Goal: Communication & Community: Answer question/provide support

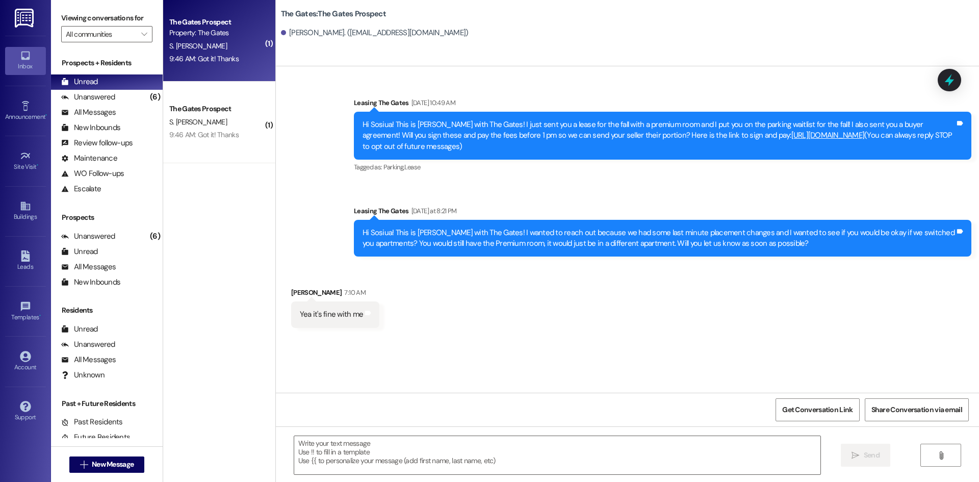
click at [188, 50] on div "S. [PERSON_NAME]" at bounding box center [216, 46] width 96 height 13
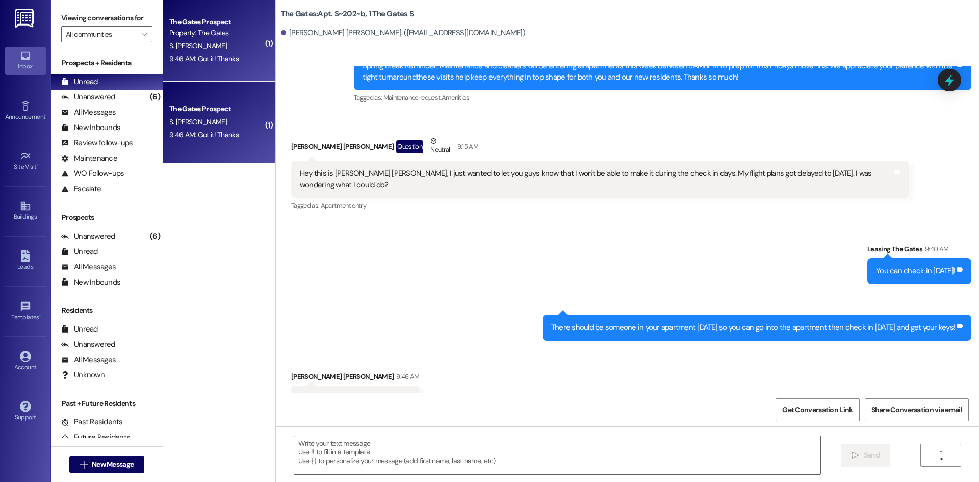
scroll to position [15968, 0]
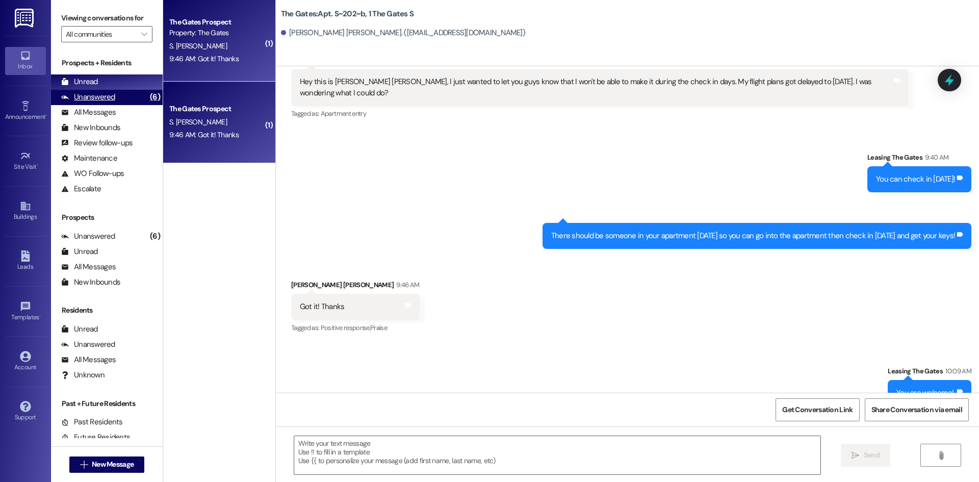
click at [112, 96] on div "Unanswered" at bounding box center [88, 97] width 54 height 11
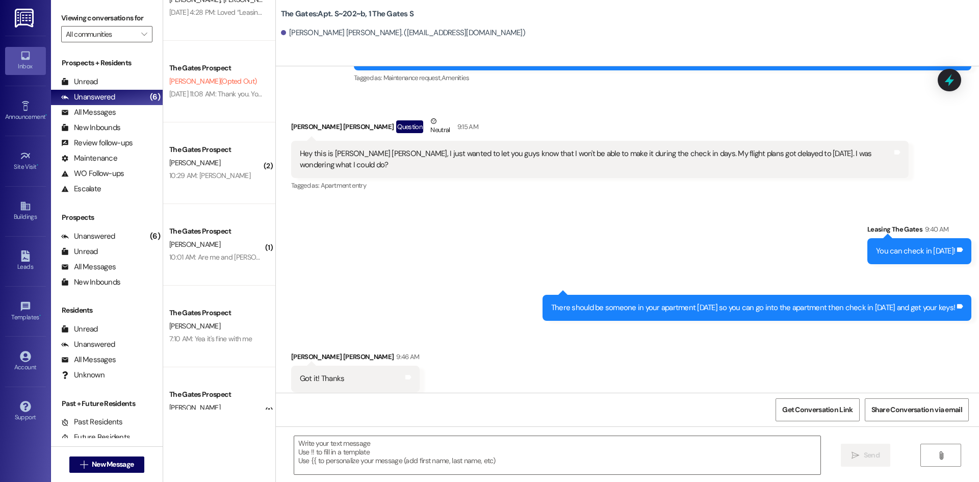
scroll to position [0, 0]
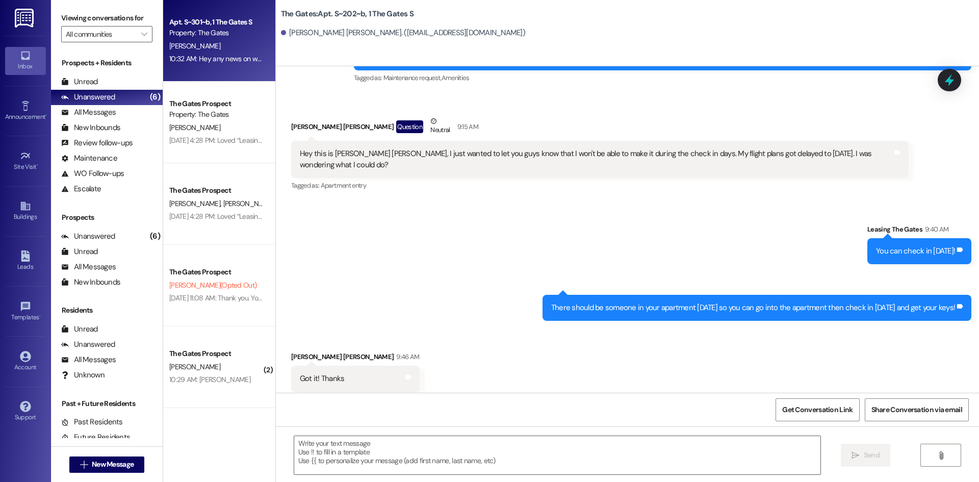
click at [185, 40] on div "[PERSON_NAME]" at bounding box center [216, 46] width 96 height 13
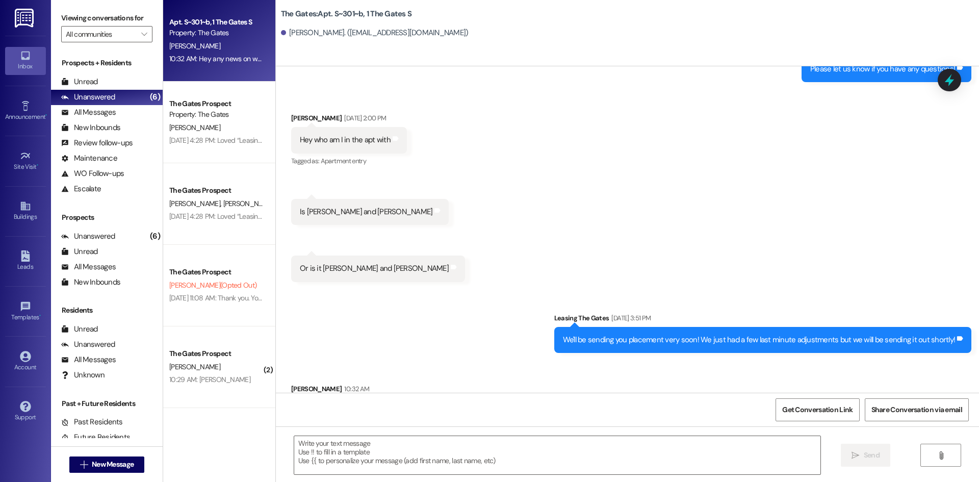
scroll to position [19376, 0]
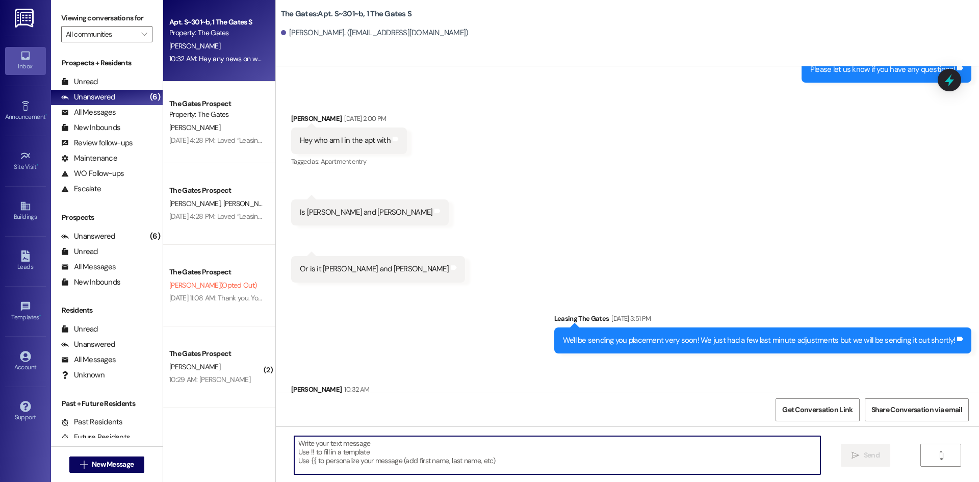
click at [298, 454] on textarea at bounding box center [557, 455] width 526 height 38
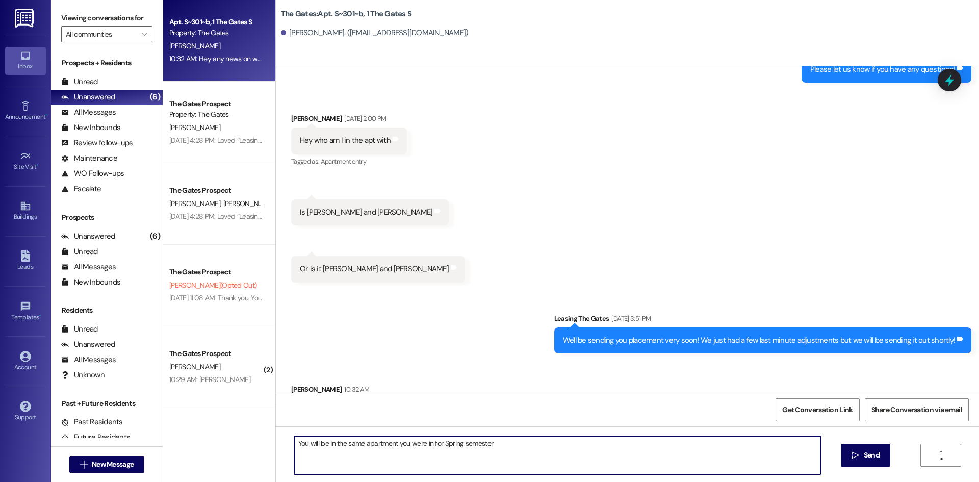
type textarea "You will be in the same apartment you were in for Spring semester"
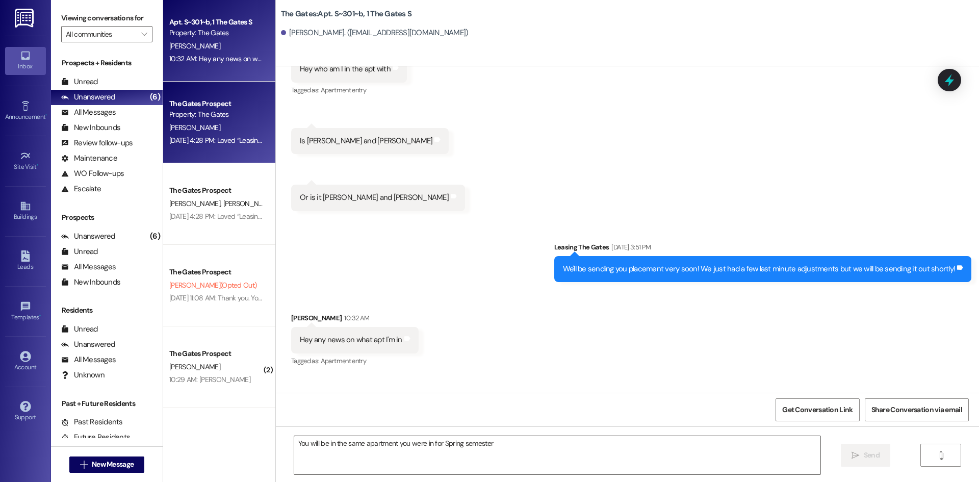
click at [233, 113] on div "Property: The Gates" at bounding box center [216, 114] width 94 height 11
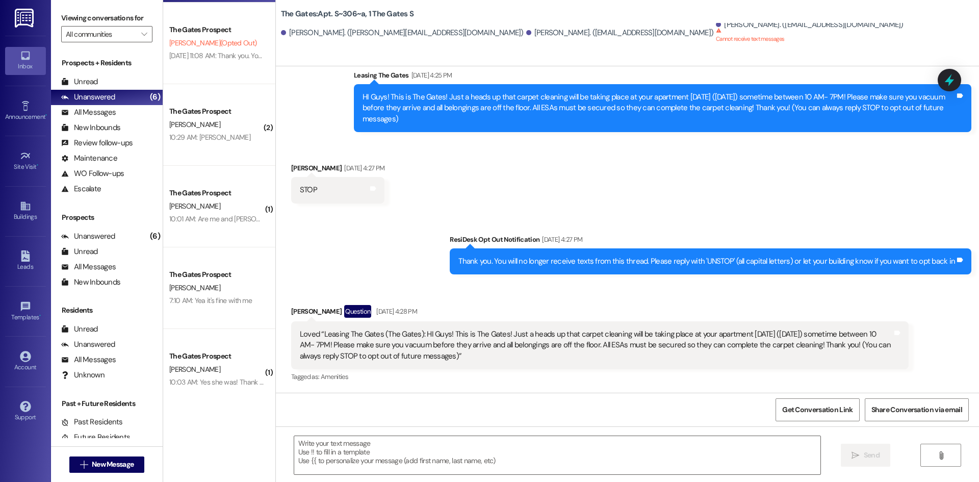
scroll to position [243, 0]
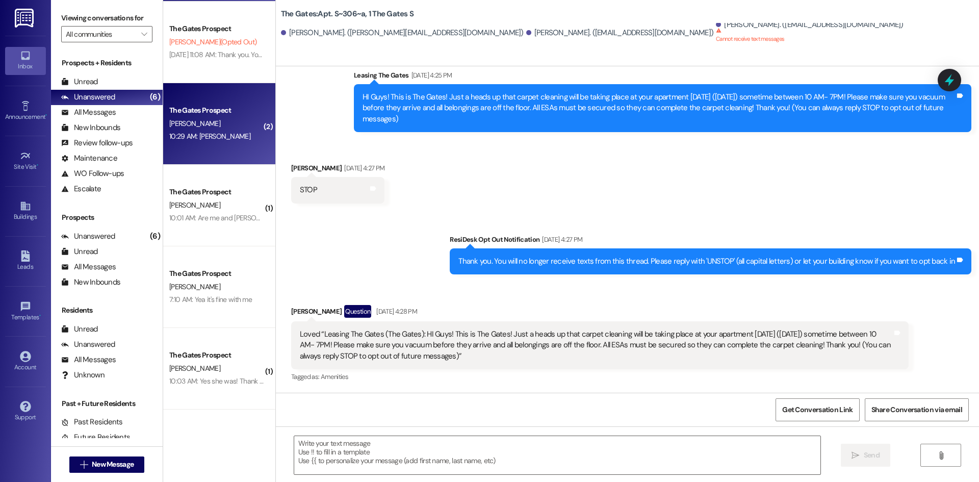
click at [203, 147] on div "The Gates Prospect [PERSON_NAME] 10:29 AM: [PERSON_NAME] 10:29 AM: [PERSON_NAME]" at bounding box center [219, 124] width 112 height 82
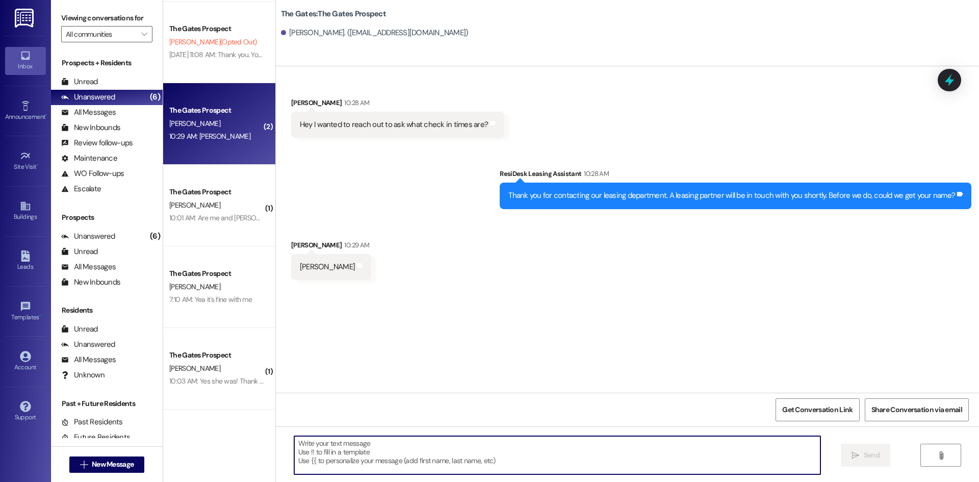
click at [315, 456] on textarea at bounding box center [557, 455] width 526 height 38
type textarea "we are doing check ins from 8am - 5pm :)"
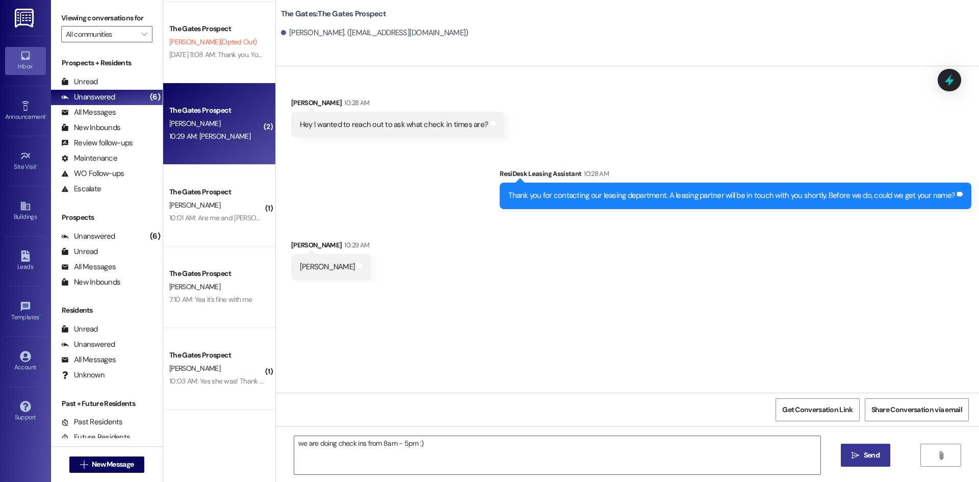
click at [846, 450] on button " Send" at bounding box center [864, 454] width 49 height 23
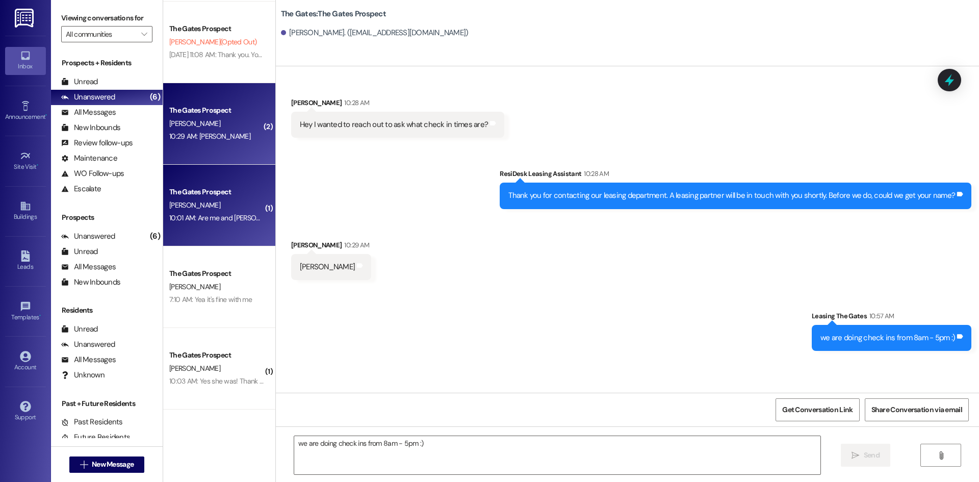
click at [195, 212] on div "10:01 AM: Are me and [PERSON_NAME] not in the same room? 10:01 AM: Are me and […" at bounding box center [216, 218] width 96 height 13
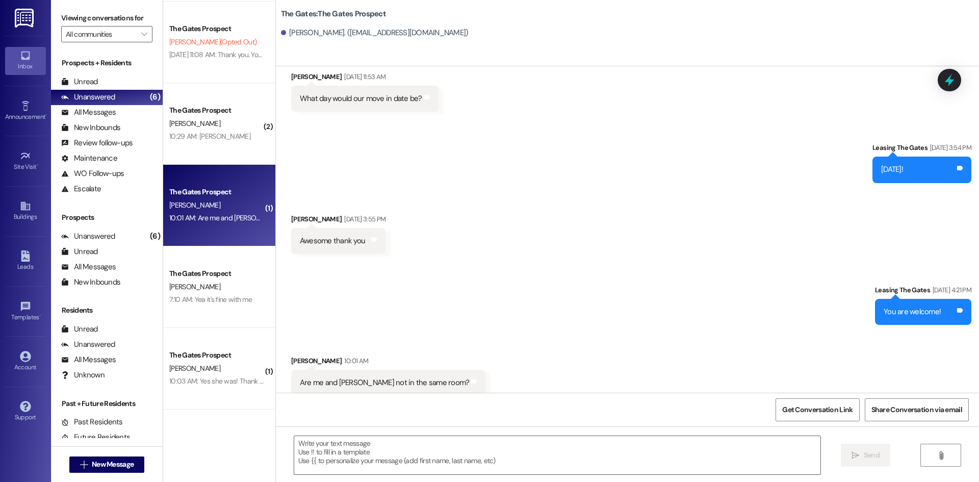
scroll to position [929, 0]
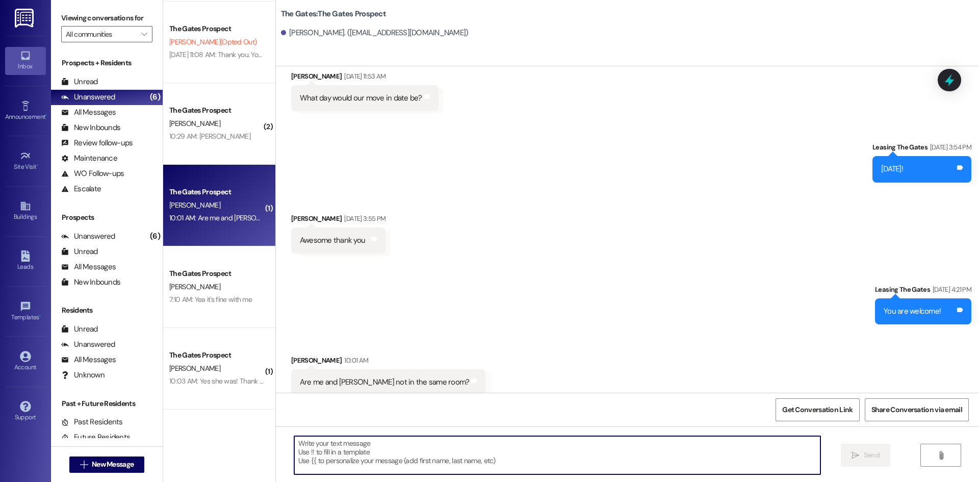
click at [366, 448] on textarea at bounding box center [557, 455] width 526 height 38
type textarea "You should both be in 101"
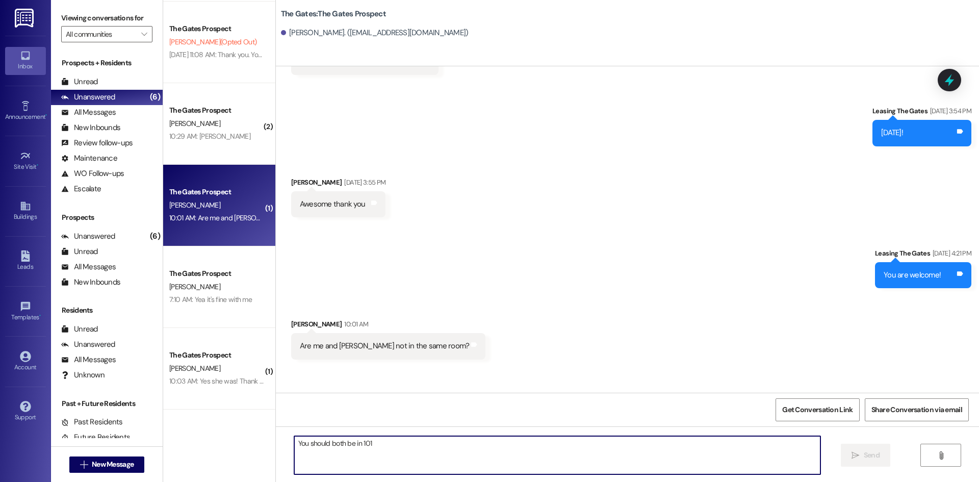
scroll to position [1000, 0]
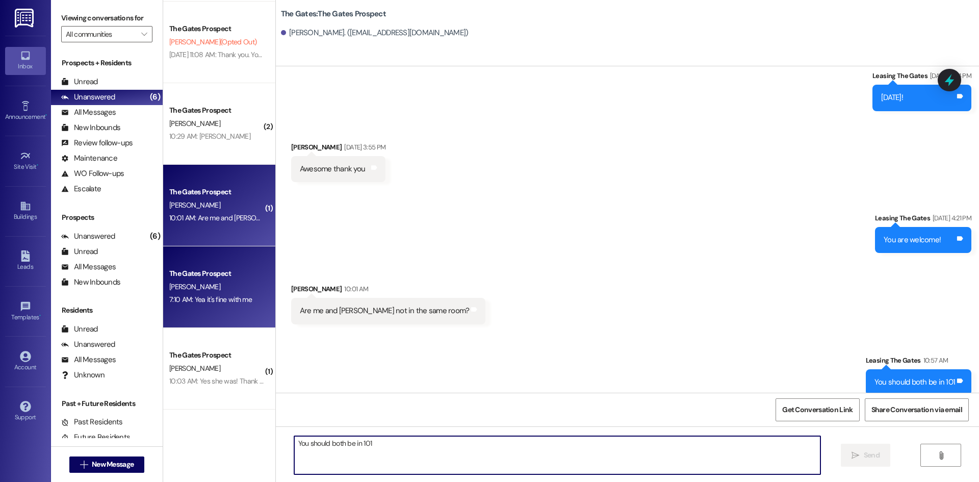
click at [230, 303] on div "7:10 AM: Yea it's fine with me 7:10 AM: Yea it's fine with me" at bounding box center [210, 299] width 83 height 9
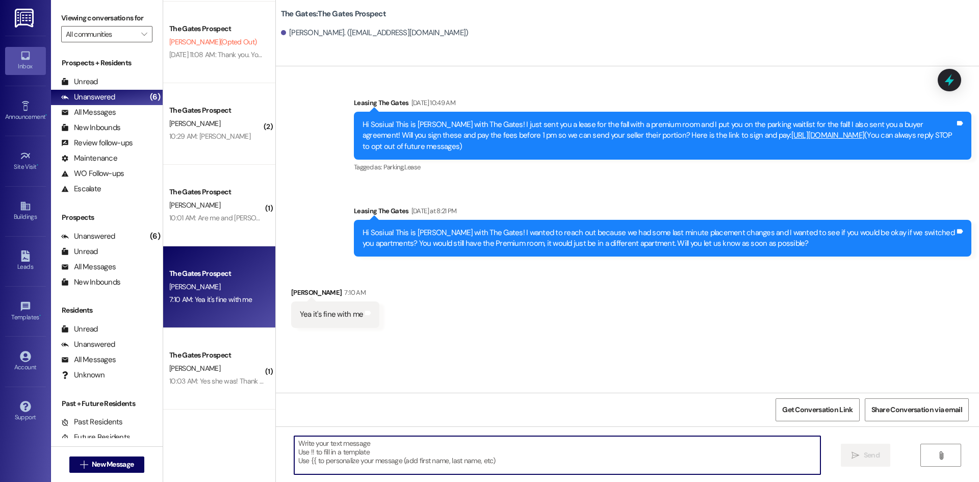
click at [332, 457] on textarea at bounding box center [557, 455] width 526 height 38
type textarea "Sweet you will be going to 102 :)"
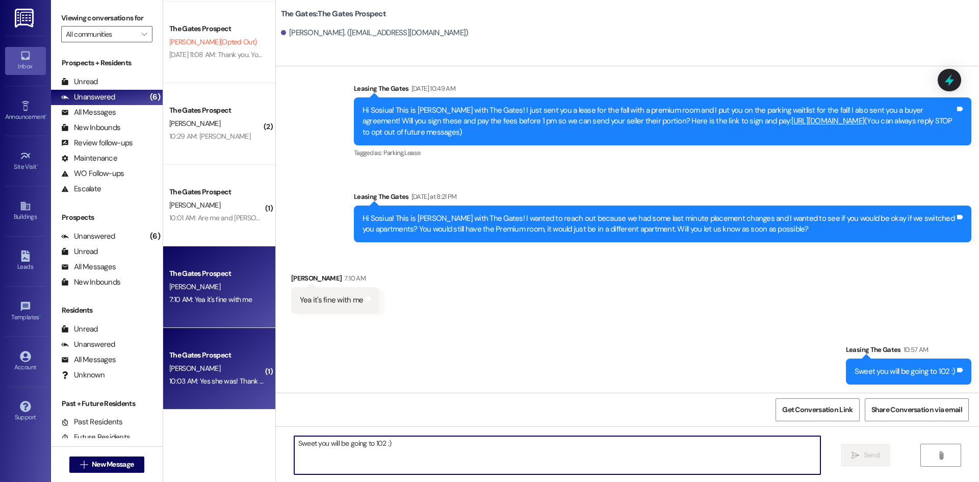
click at [198, 377] on div "10:03 AM: Yes she was! Thank you! 10:03 AM: Yes she was! Thank you!" at bounding box center [220, 380] width 102 height 9
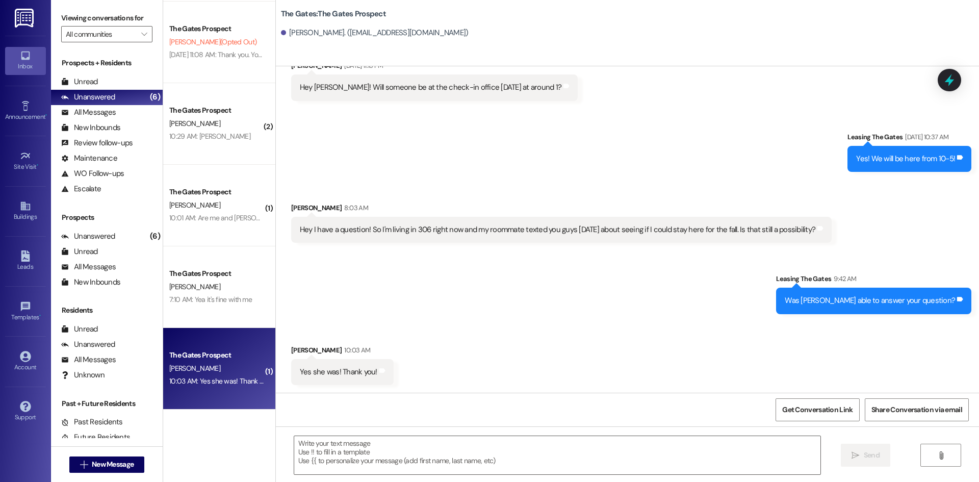
scroll to position [1573, 0]
click at [335, 461] on textarea at bounding box center [557, 455] width 526 height 38
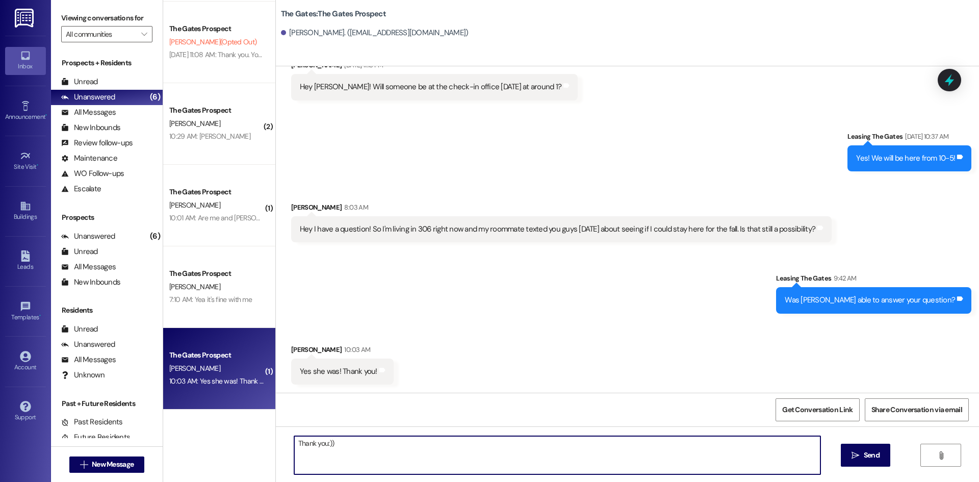
type textarea "Thank you:))"
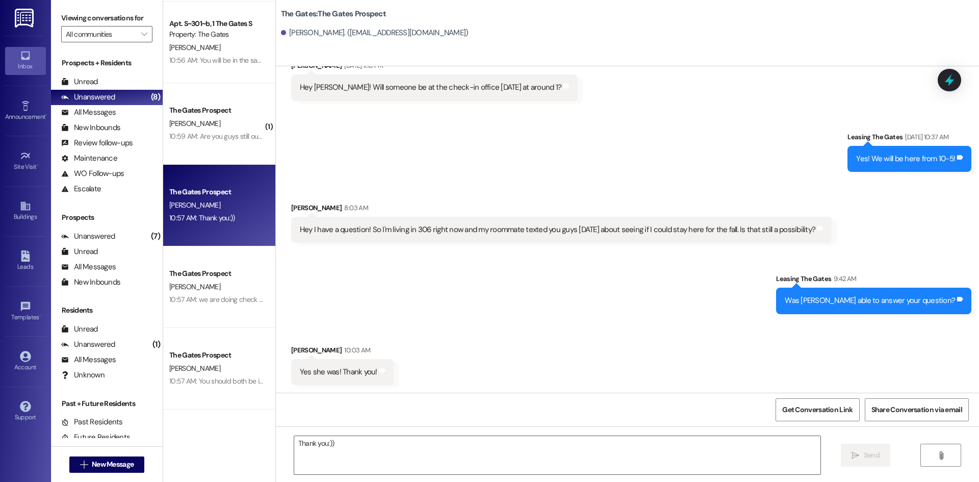
click at [307, 137] on div "Sent via SMS Leasing The Gates [DATE] 10:37 AM Yes! We will be here from 10-5! …" at bounding box center [627, 144] width 703 height 71
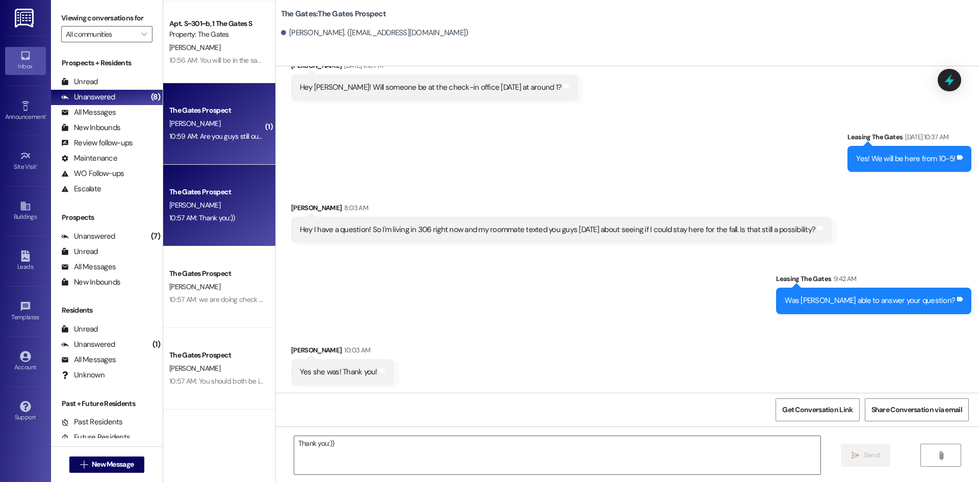
click at [182, 118] on div "[PERSON_NAME]" at bounding box center [216, 123] width 96 height 13
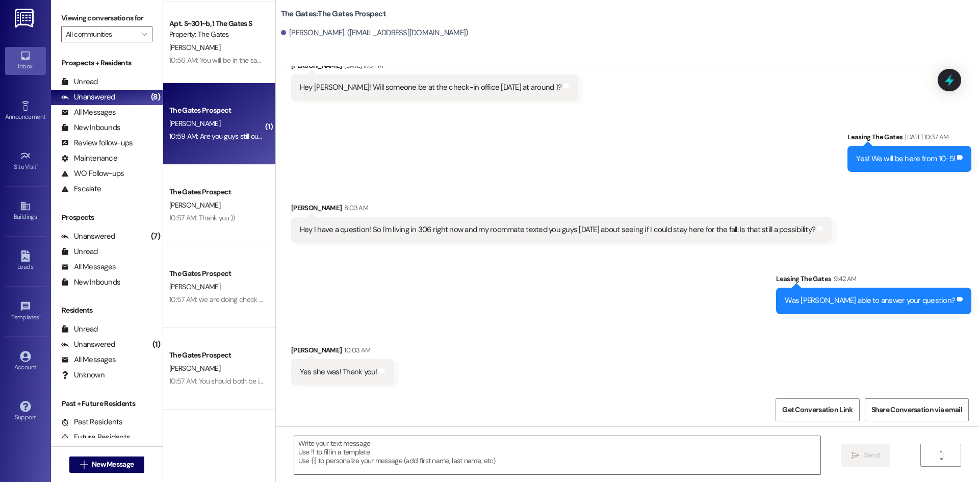
scroll to position [85, 0]
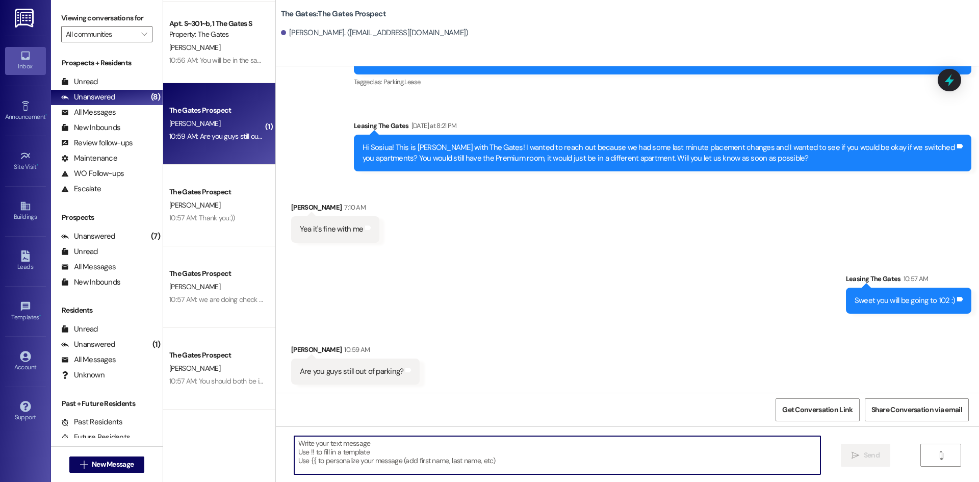
click at [384, 453] on textarea at bounding box center [557, 455] width 526 height 38
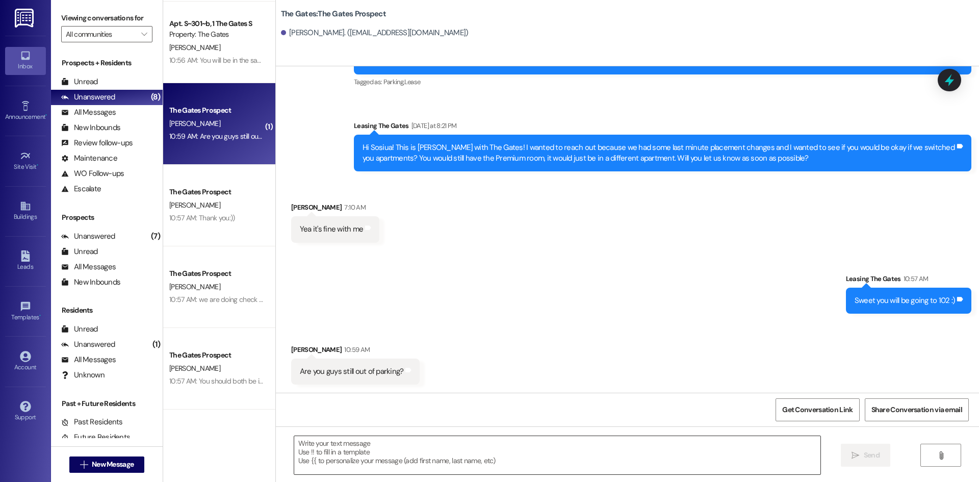
click at [343, 437] on textarea at bounding box center [557, 455] width 526 height 38
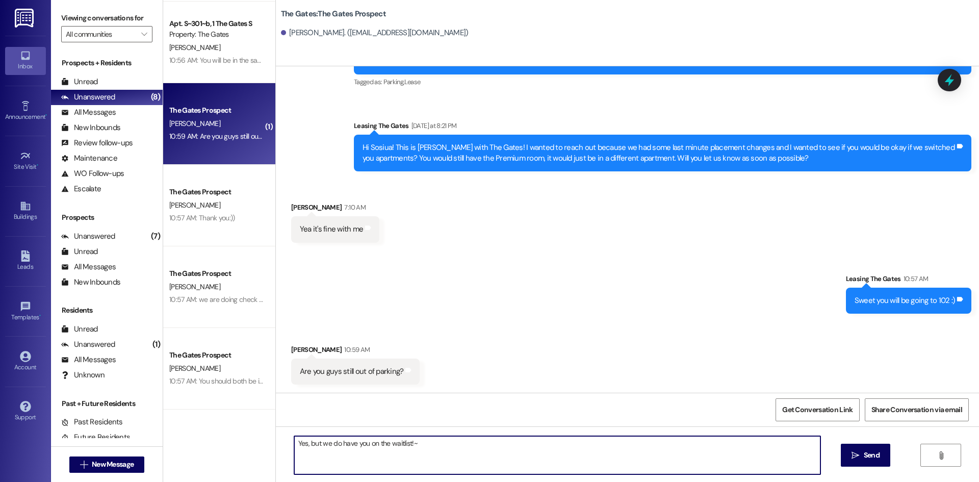
type textarea "Yes, but we do have you on the waitlist!"
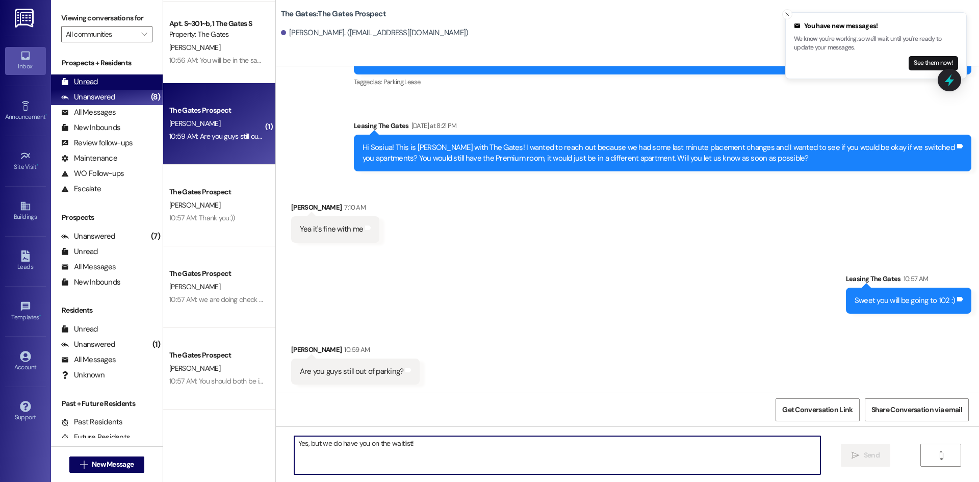
click at [115, 75] on div "Unread (0)" at bounding box center [107, 81] width 112 height 15
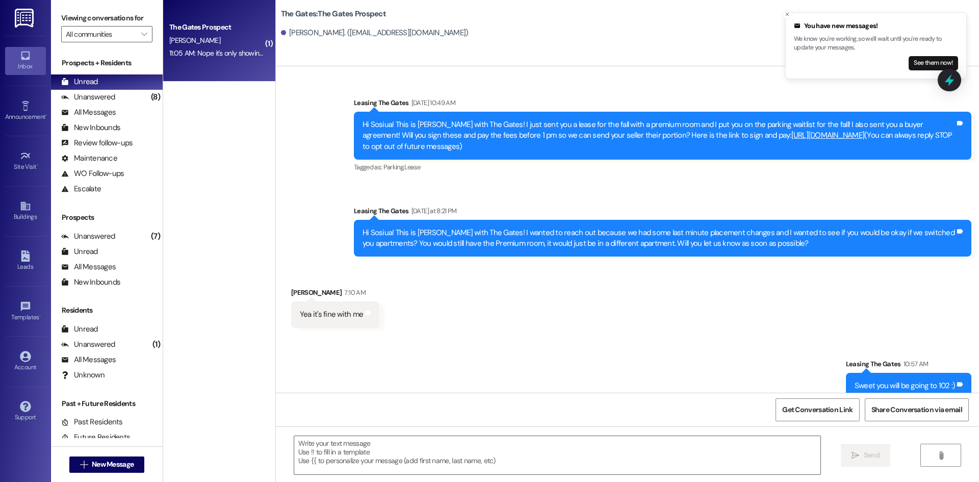
scroll to position [85, 0]
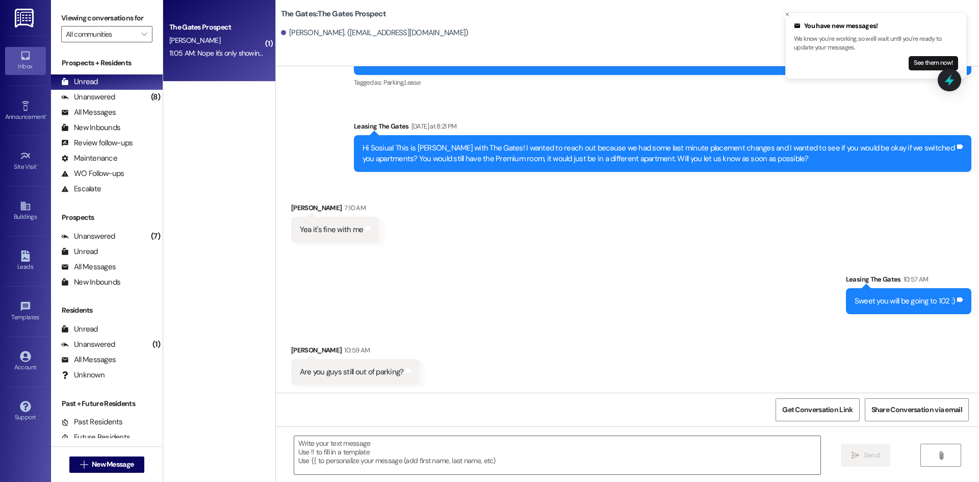
click at [233, 32] on div "The Gates Prospect" at bounding box center [216, 27] width 94 height 11
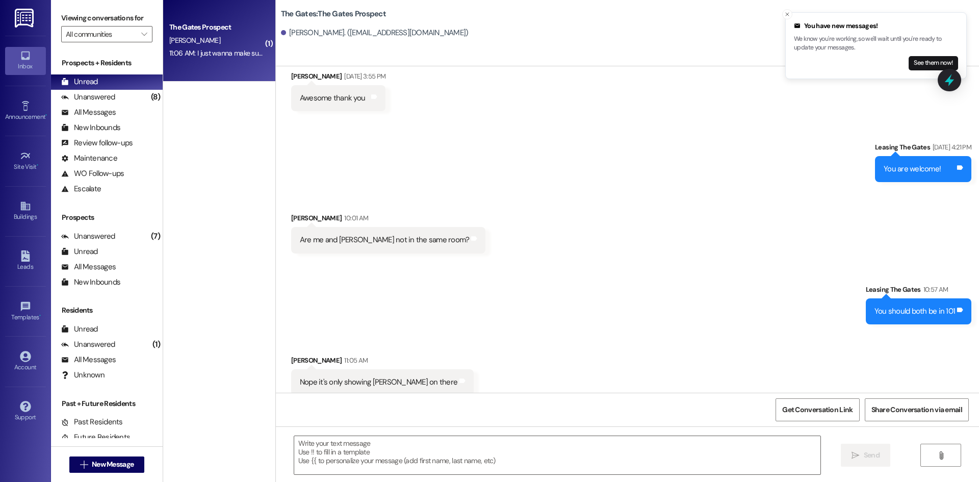
scroll to position [1071, 0]
click at [373, 447] on textarea at bounding box center [557, 455] width 526 height 38
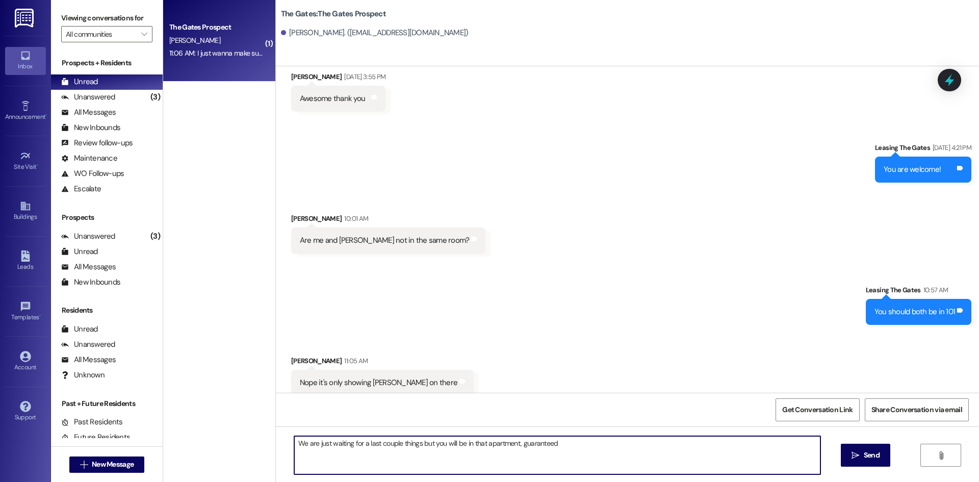
type textarea "We are just waiting for a last couple things but you will be in that apartment,…"
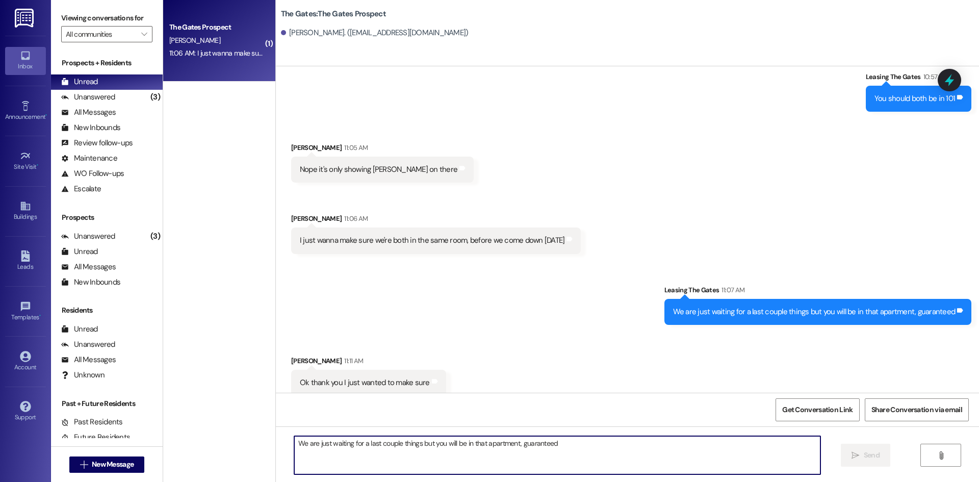
scroll to position [1284, 0]
click at [408, 471] on textarea "We are just waiting for a last couple things but you will be in that apartment,…" at bounding box center [557, 455] width 526 height 38
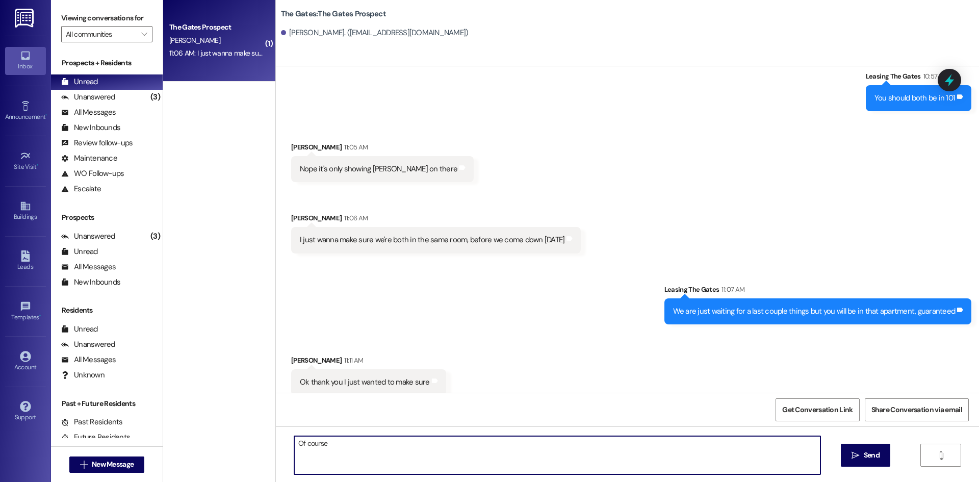
type textarea "Of course!"
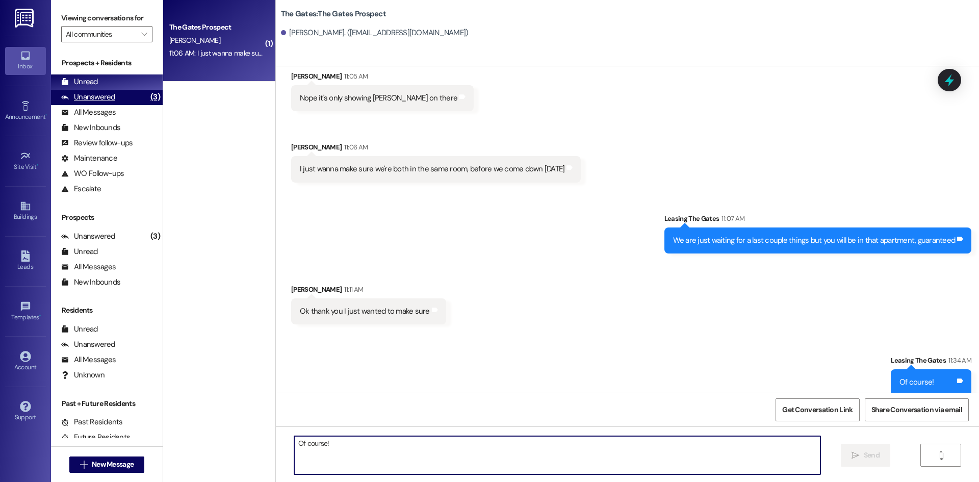
click at [108, 92] on div "Unanswered" at bounding box center [88, 97] width 54 height 11
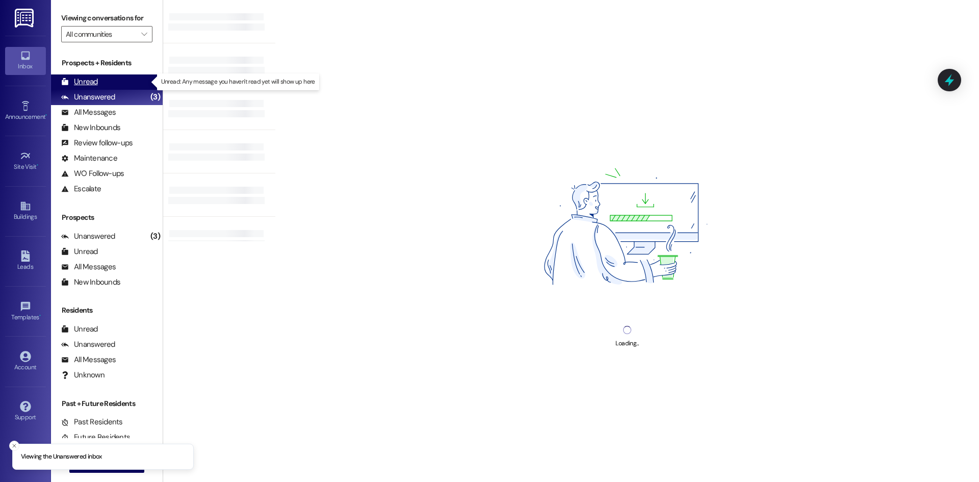
click at [107, 79] on div "Unread (0)" at bounding box center [107, 81] width 112 height 15
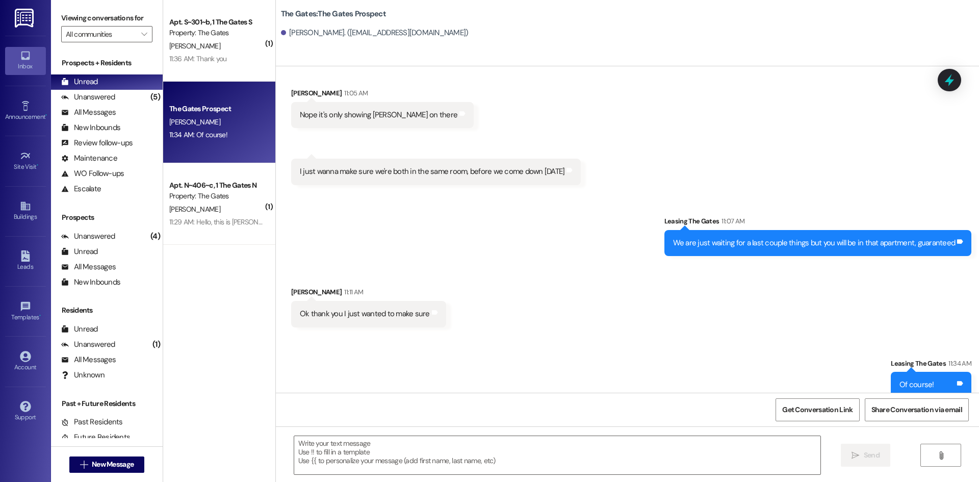
scroll to position [1341, 0]
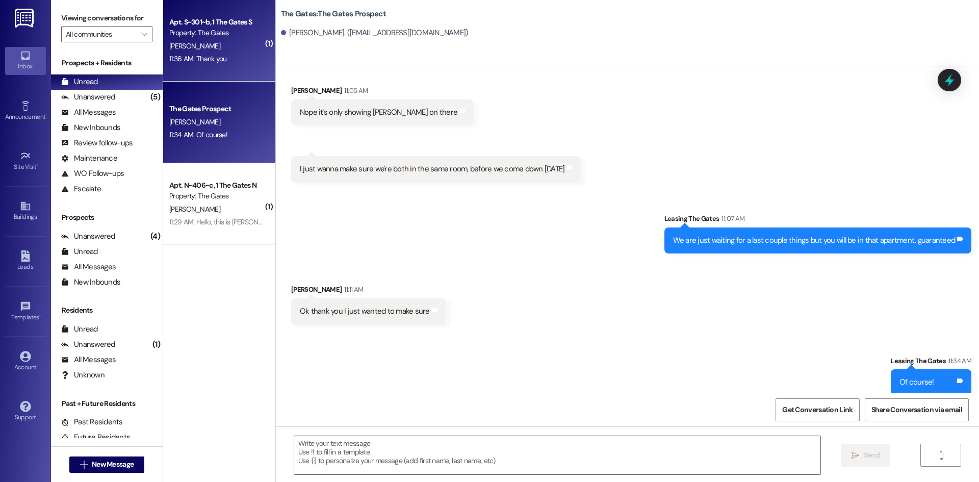
click at [253, 72] on div "Apt. S~301~b, 1 The Gates S Property: The Gates [PERSON_NAME] 11:36 AM: Thank y…" at bounding box center [219, 41] width 112 height 82
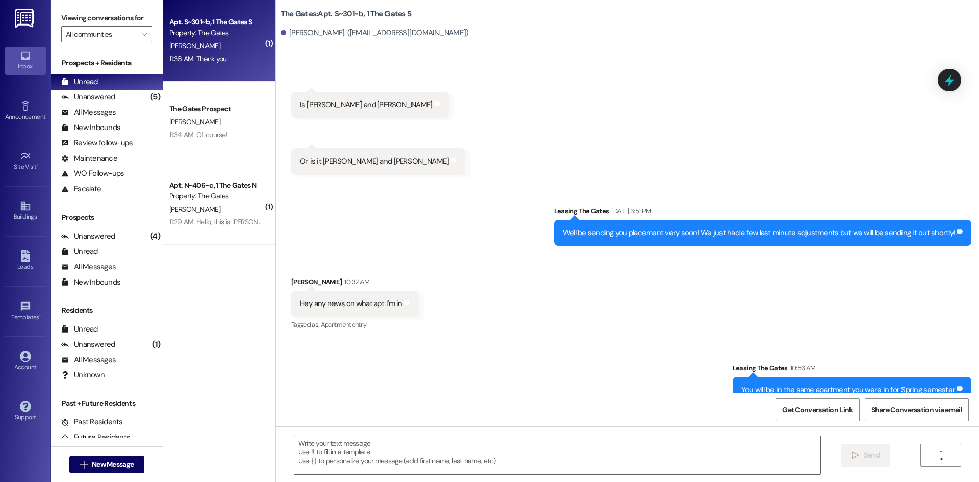
scroll to position [19533, 0]
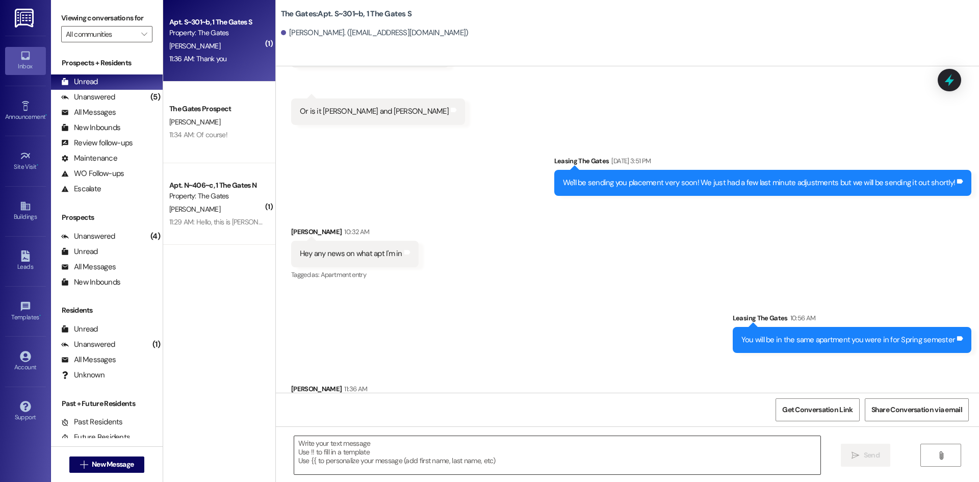
click at [348, 459] on textarea at bounding box center [557, 455] width 526 height 38
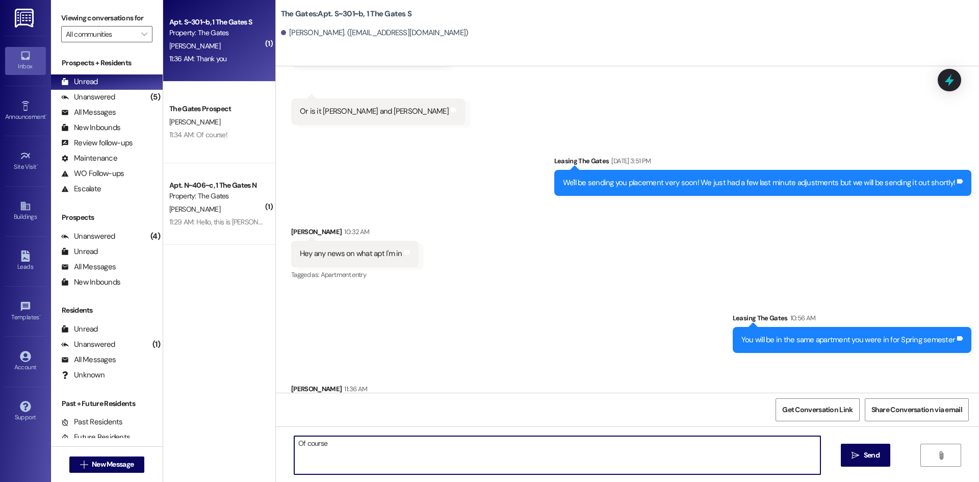
type textarea "Of course!"
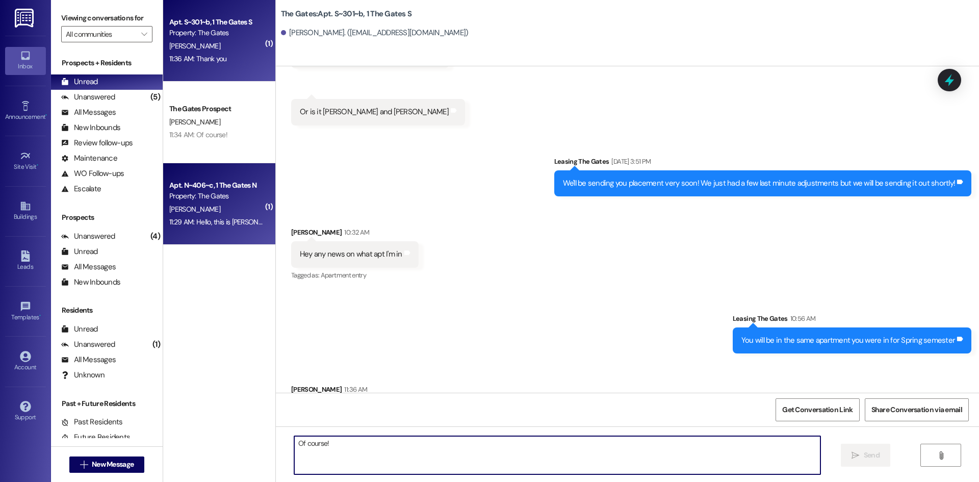
scroll to position [19604, 0]
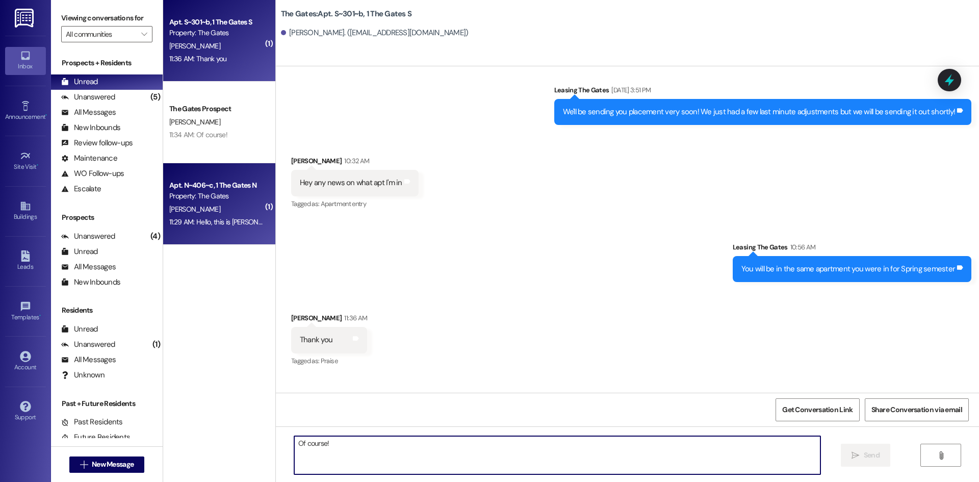
click at [202, 200] on div "Property: The Gates" at bounding box center [216, 196] width 94 height 11
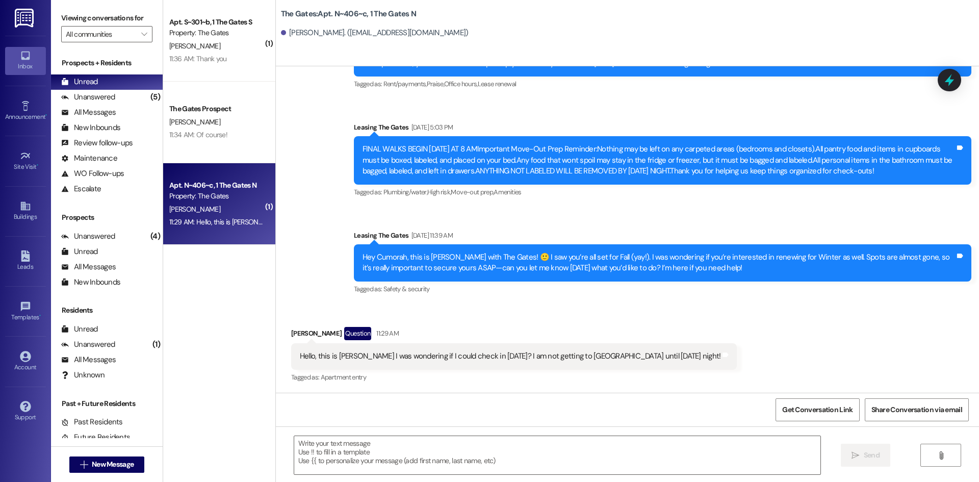
scroll to position [14935, 0]
click at [518, 454] on textarea at bounding box center [557, 455] width 526 height 38
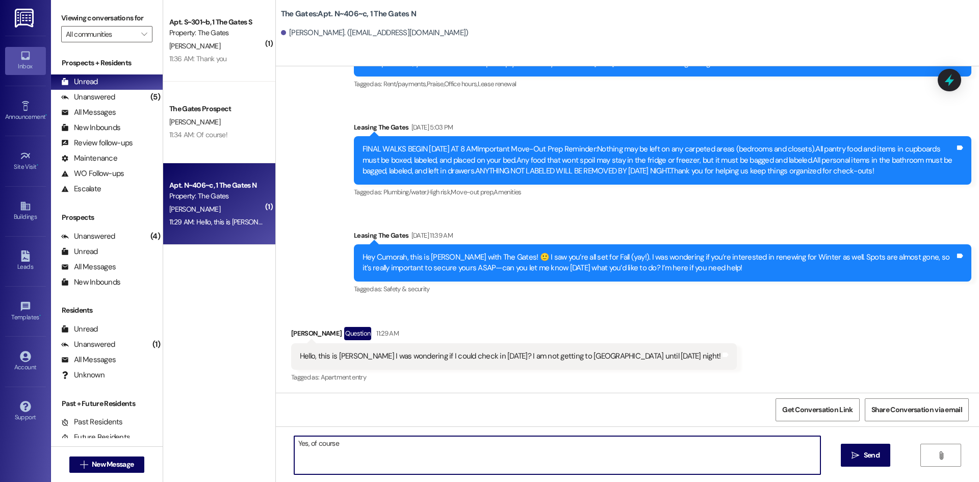
type textarea "Yes, of course!"
